Goal: Use online tool/utility: Utilize a website feature to perform a specific function

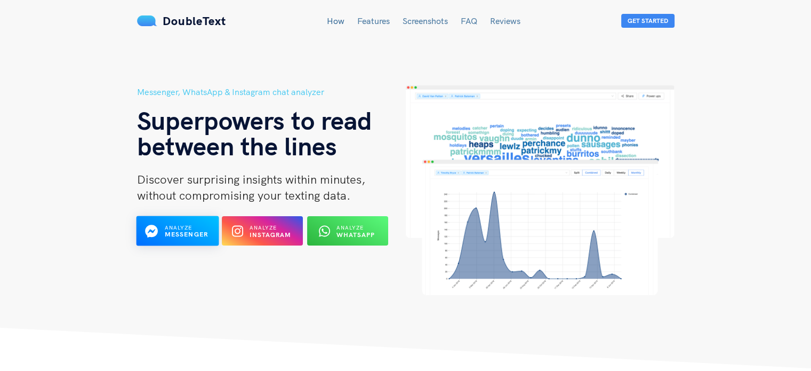
click at [181, 226] on span "Analyze" at bounding box center [178, 227] width 28 height 7
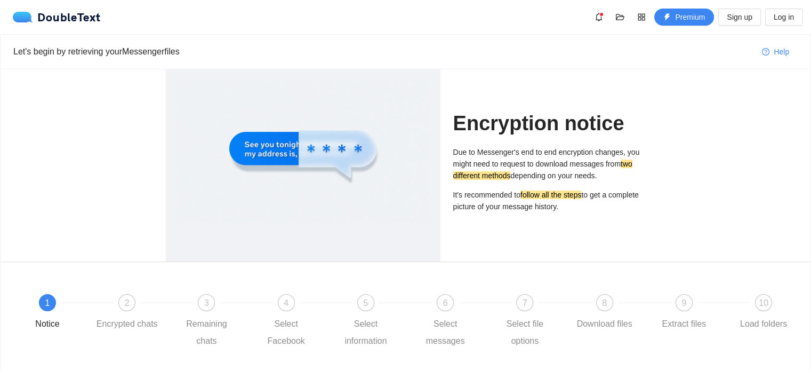
scroll to position [77, 0]
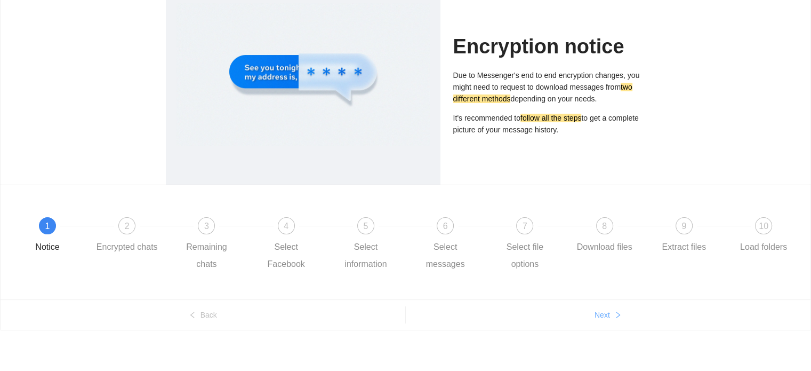
click at [608, 320] on button "Next" at bounding box center [608, 314] width 405 height 17
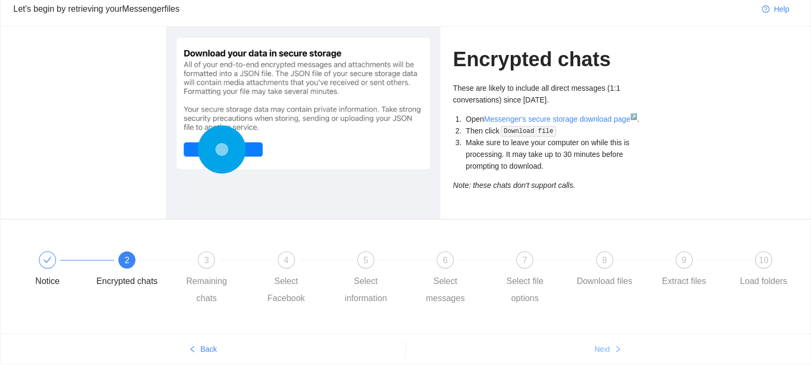
scroll to position [37, 0]
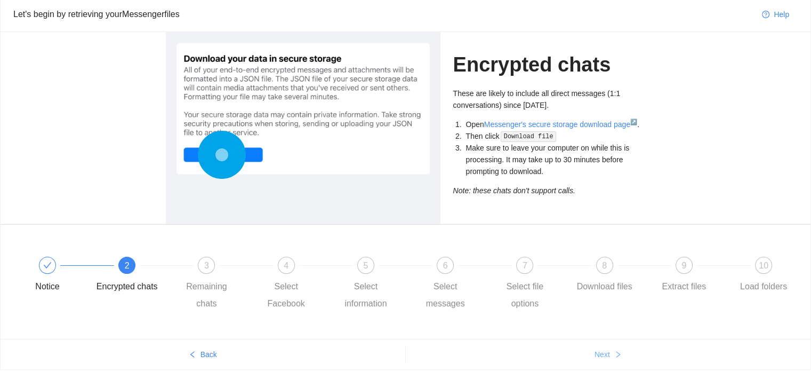
click at [615, 360] on button "Next" at bounding box center [608, 353] width 405 height 17
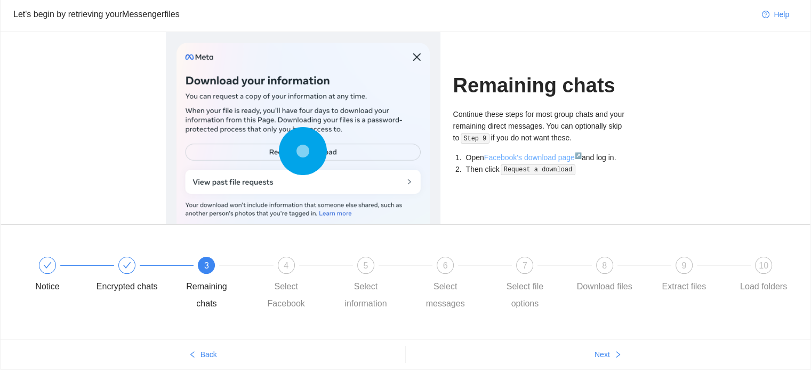
click at [521, 158] on link "Facebook's download page ↗" at bounding box center [533, 157] width 98 height 9
click at [594, 359] on button "Next" at bounding box center [608, 353] width 405 height 17
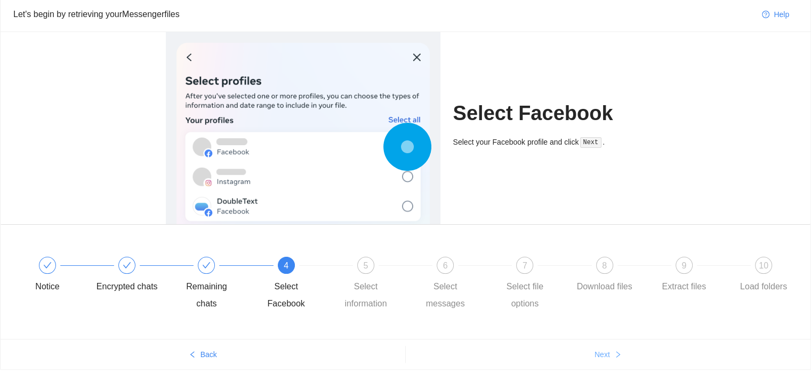
click at [594, 359] on button "Next" at bounding box center [608, 353] width 405 height 17
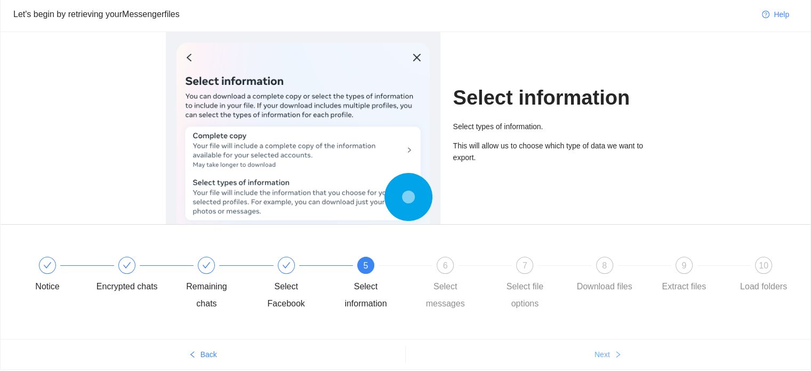
click at [594, 359] on button "Next" at bounding box center [608, 353] width 405 height 17
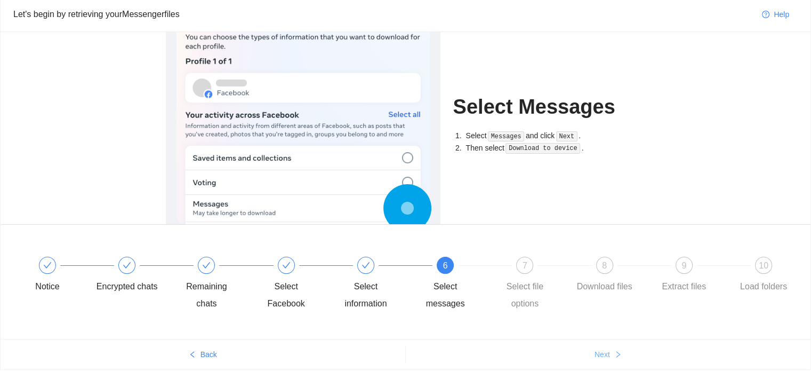
click at [594, 359] on button "Next" at bounding box center [608, 353] width 405 height 17
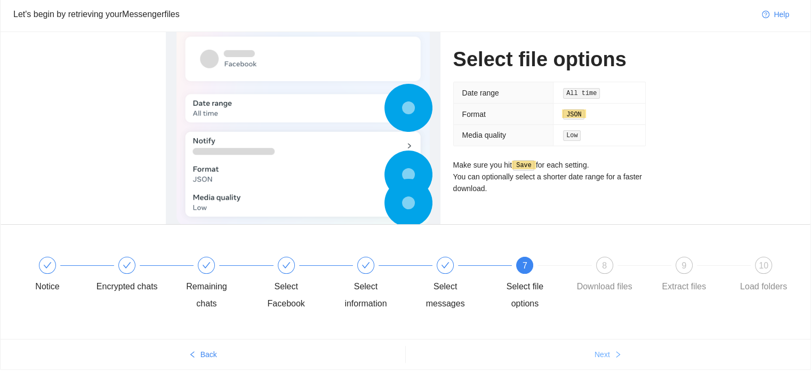
click at [594, 359] on button "Next" at bounding box center [608, 353] width 405 height 17
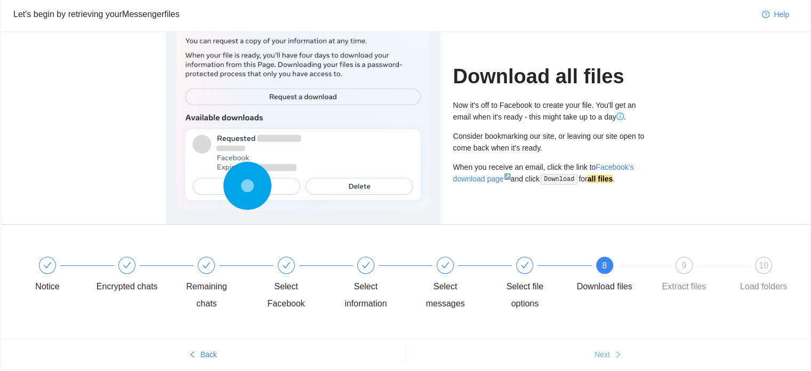
click at [594, 359] on button "Next" at bounding box center [608, 353] width 405 height 17
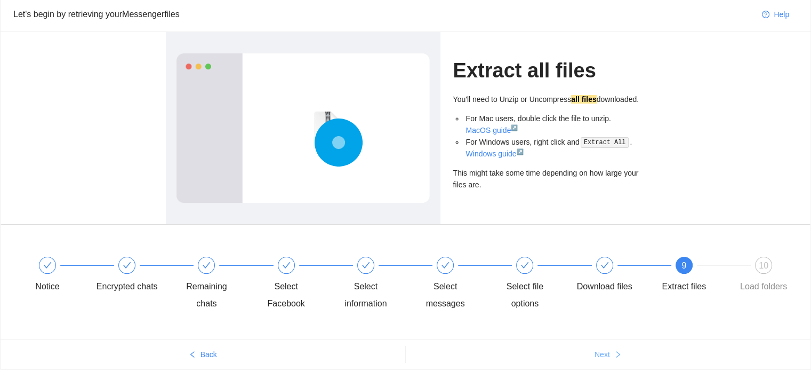
click at [594, 359] on button "Next" at bounding box center [608, 353] width 405 height 17
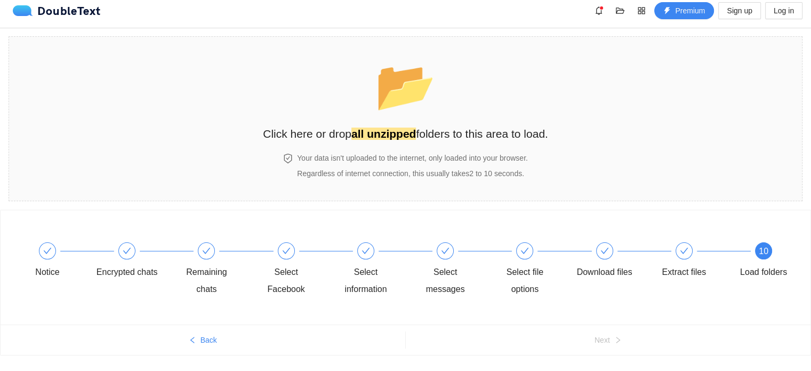
scroll to position [0, 0]
